Goal: Information Seeking & Learning: Learn about a topic

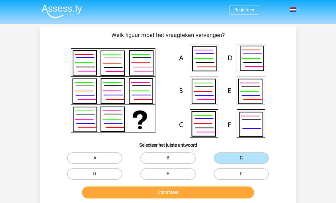
scroll to position [14, 0]
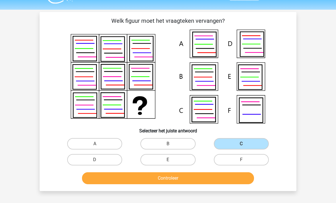
click at [182, 178] on button "Controleer" at bounding box center [168, 178] width 172 height 12
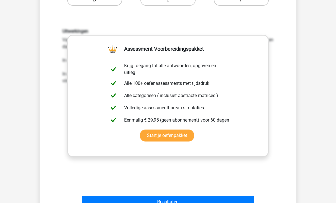
scroll to position [203, 0]
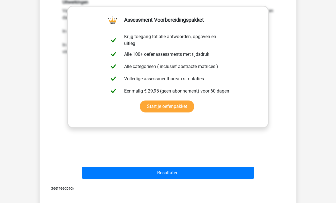
click at [243, 174] on button "Resultaten" at bounding box center [168, 173] width 172 height 12
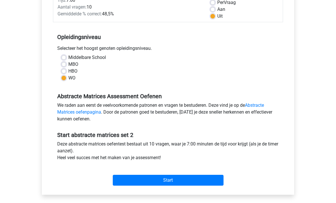
scroll to position [90, 0]
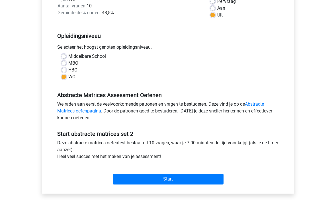
click at [128, 183] on input "Start" at bounding box center [168, 179] width 111 height 11
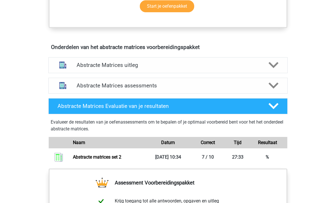
scroll to position [311, 0]
click at [73, 84] on div "Abstracte Matrices assessments" at bounding box center [167, 85] width 191 height 7
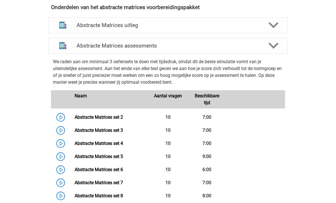
scroll to position [352, 0]
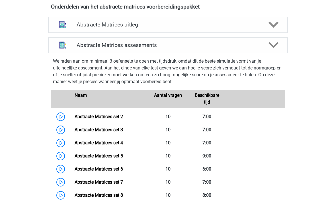
click at [75, 132] on link "Abstracte Matrices set 3" at bounding box center [99, 129] width 48 height 5
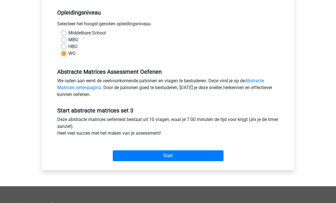
scroll to position [117, 0]
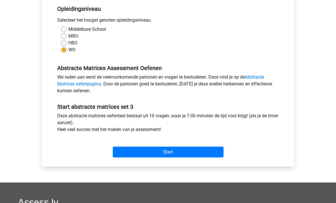
click at [135, 152] on input "Start" at bounding box center [168, 152] width 111 height 11
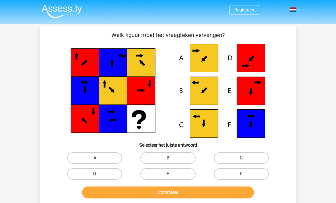
click at [250, 156] on label "C" at bounding box center [241, 157] width 55 height 11
click at [245, 158] on input "C" at bounding box center [243, 160] width 4 height 4
radio input "true"
click at [182, 157] on label "B" at bounding box center [167, 157] width 55 height 11
click at [172, 158] on input "B" at bounding box center [170, 160] width 4 height 4
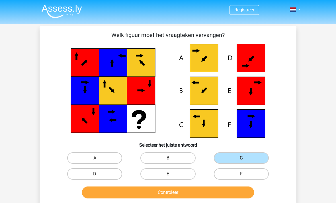
radio input "true"
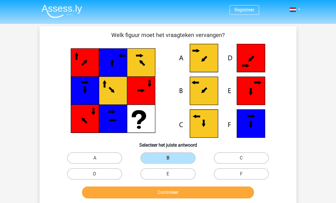
click at [154, 189] on button "Controleer" at bounding box center [168, 193] width 172 height 12
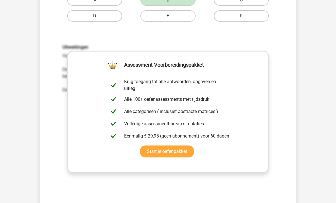
scroll to position [205, 0]
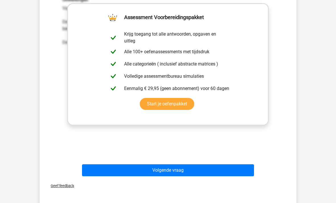
click at [186, 173] on button "Volgende vraag" at bounding box center [168, 171] width 172 height 12
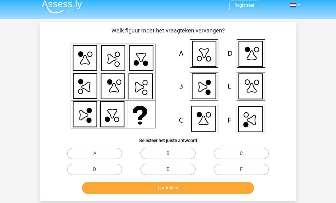
scroll to position [0, 0]
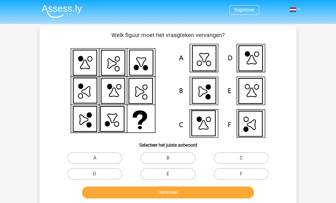
click at [232, 176] on label "F" at bounding box center [241, 173] width 55 height 11
click at [241, 176] on input "F" at bounding box center [243, 176] width 4 height 4
radio input "true"
click at [107, 192] on button "Controleer" at bounding box center [168, 193] width 172 height 12
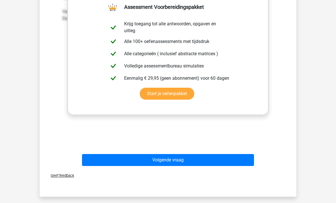
click at [114, 160] on button "Volgende vraag" at bounding box center [168, 160] width 172 height 12
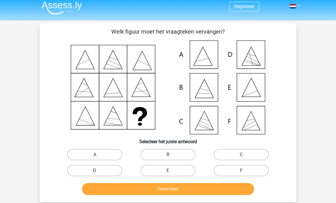
scroll to position [3, 0]
click at [154, 171] on label "E" at bounding box center [167, 170] width 55 height 11
click at [168, 171] on input "E" at bounding box center [170, 173] width 4 height 4
radio input "true"
click at [131, 190] on button "Controleer" at bounding box center [168, 189] width 172 height 12
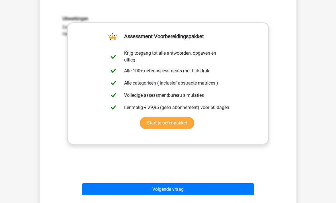
scroll to position [200, 0]
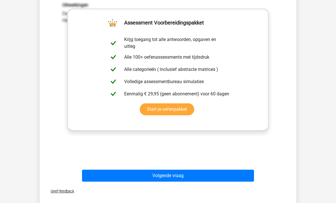
click at [117, 178] on button "Volgende vraag" at bounding box center [168, 176] width 172 height 12
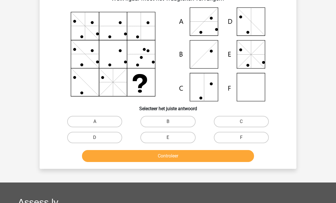
scroll to position [26, 0]
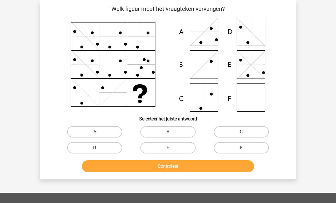
click at [264, 146] on label "F" at bounding box center [241, 147] width 55 height 11
click at [245, 148] on input "F" at bounding box center [243, 150] width 4 height 4
radio input "true"
click at [242, 166] on button "Controleer" at bounding box center [168, 166] width 172 height 12
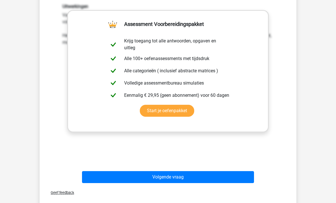
scroll to position [201, 0]
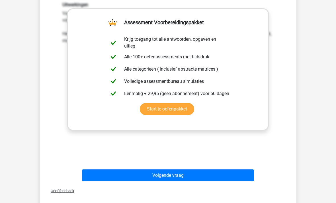
click at [107, 178] on button "Volgende vraag" at bounding box center [168, 176] width 172 height 12
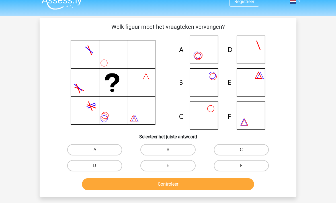
scroll to position [8, 0]
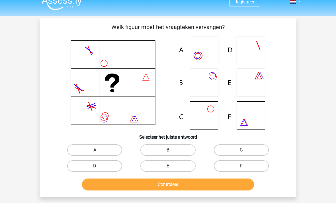
click at [182, 148] on label "B" at bounding box center [167, 149] width 55 height 11
click at [172, 150] on input "B" at bounding box center [170, 152] width 4 height 4
radio input "true"
click at [113, 190] on button "Controleer" at bounding box center [168, 185] width 172 height 12
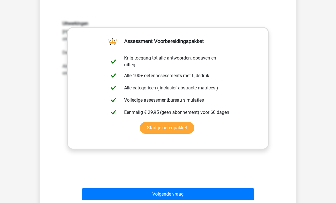
click at [115, 200] on button "Volgende vraag" at bounding box center [168, 194] width 172 height 12
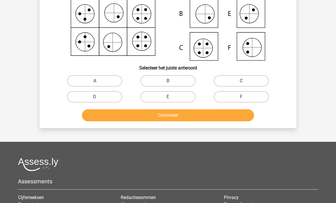
scroll to position [26, 0]
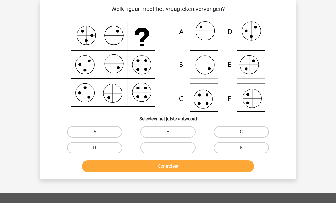
click at [262, 131] on label "C" at bounding box center [241, 131] width 55 height 11
click at [245, 132] on input "C" at bounding box center [243, 134] width 4 height 4
radio input "true"
click at [101, 169] on button "Controleer" at bounding box center [168, 166] width 172 height 12
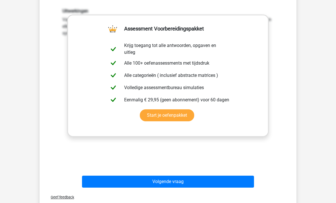
click at [111, 181] on button "Volgende vraag" at bounding box center [168, 182] width 172 height 12
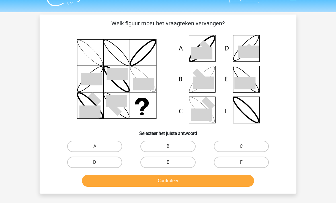
scroll to position [0, 0]
